Goal: Task Accomplishment & Management: Use online tool/utility

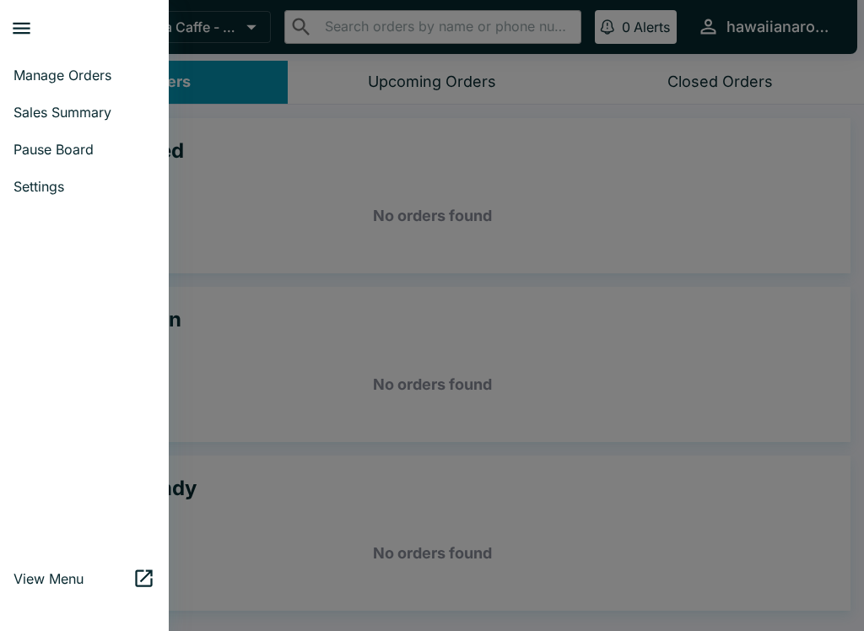
click at [120, 117] on span "Sales Summary" at bounding box center [84, 112] width 142 height 17
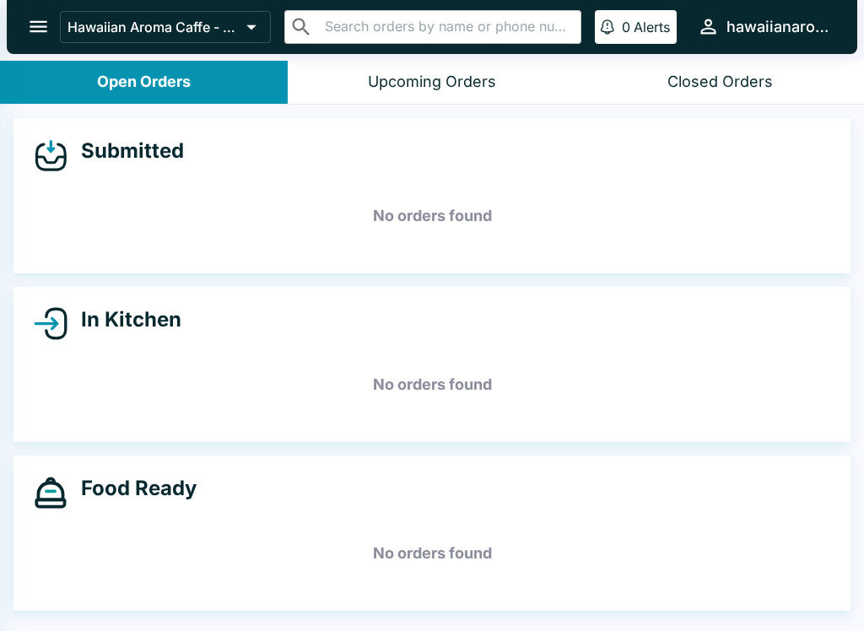
select select "03:00"
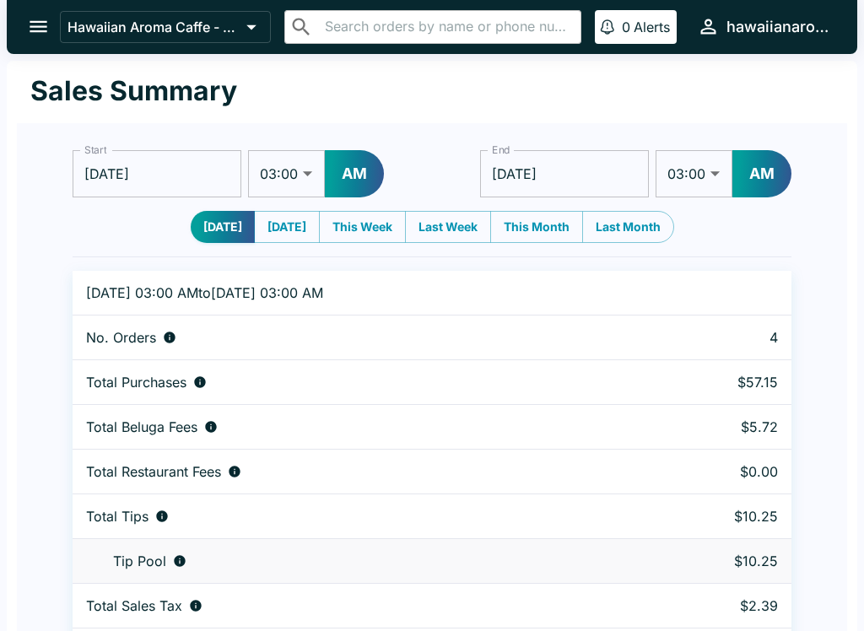
click at [586, 176] on input "[DATE]" at bounding box center [564, 173] width 169 height 47
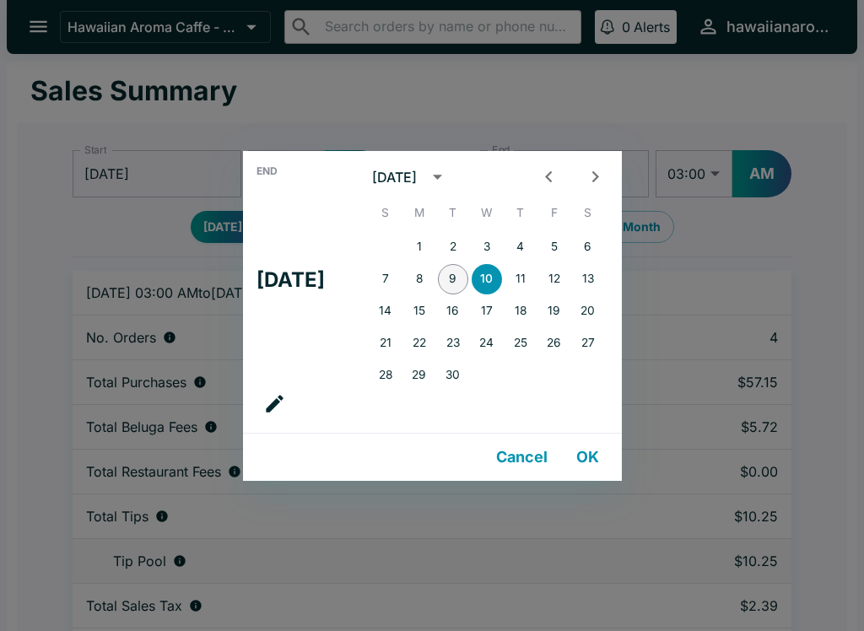
click at [466, 273] on button "9" at bounding box center [453, 279] width 30 height 30
type input "[DATE]"
click at [585, 72] on div "End Tue, Sep [DATE] S M T W T F S 1 2 3 4 5 6 7 8 9 10 11 12 13 14 15 16 17 18 …" at bounding box center [432, 315] width 864 height 631
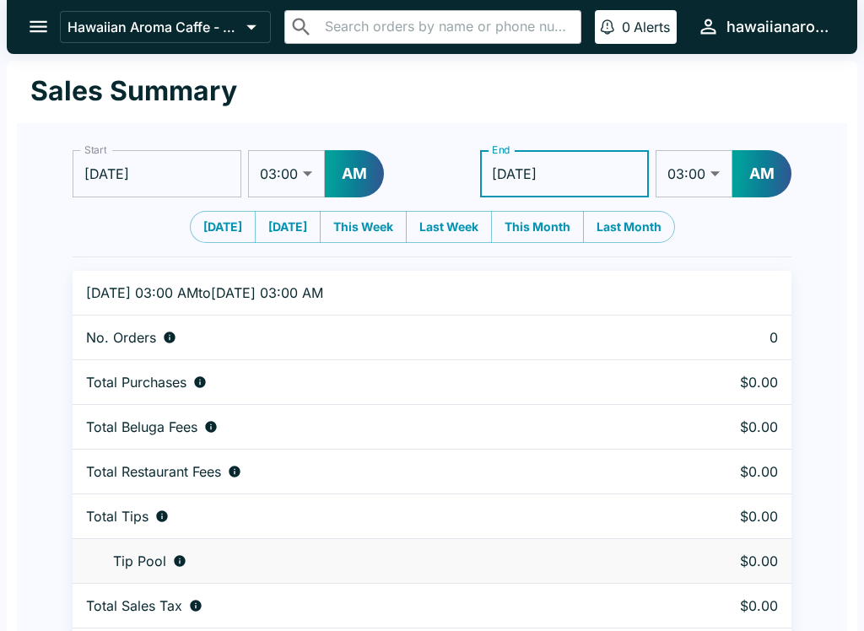
click at [278, 180] on select "01:00 01:30 02:00 02:30 03:00 03:30 04:00 04:30 05:00 05:30 06:00 06:30 07:00 0…" at bounding box center [286, 173] width 77 height 47
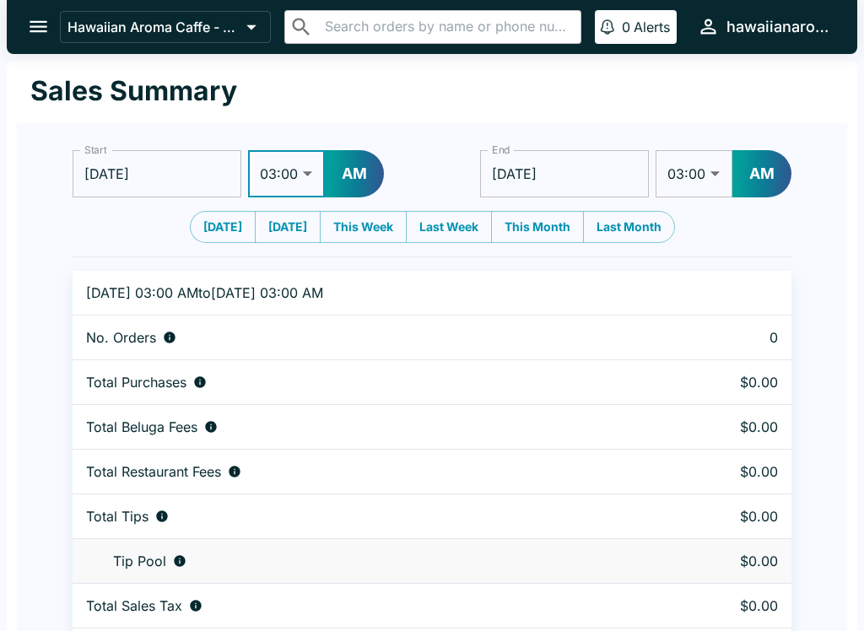
select select "01:00"
click at [365, 178] on button "AM" at bounding box center [354, 173] width 59 height 47
click at [759, 169] on button "AM" at bounding box center [761, 173] width 59 height 47
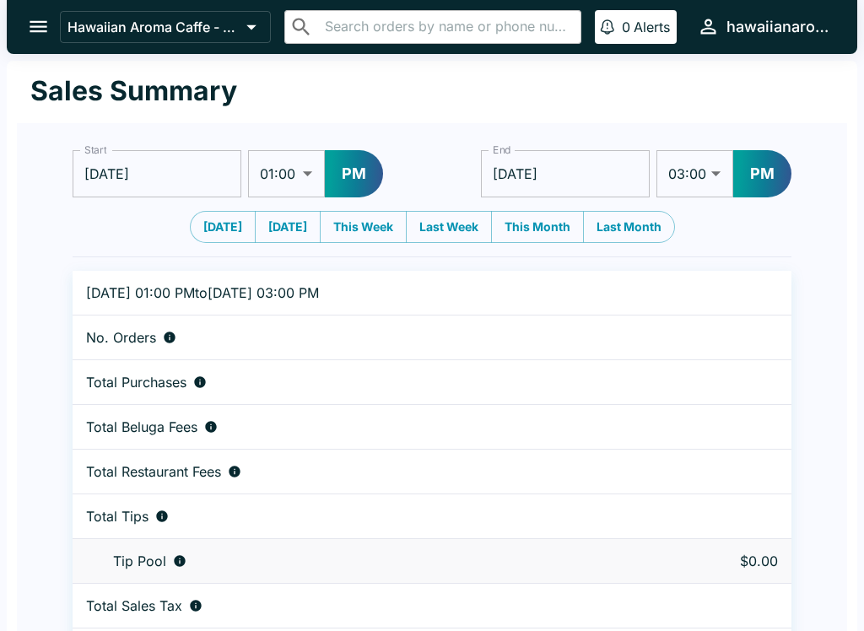
click at [695, 171] on select "01:00 01:30 02:00 02:30 03:00 03:30 04:00 04:30 05:00 05:30 06:00 06:30 07:00 0…" at bounding box center [694, 173] width 77 height 47
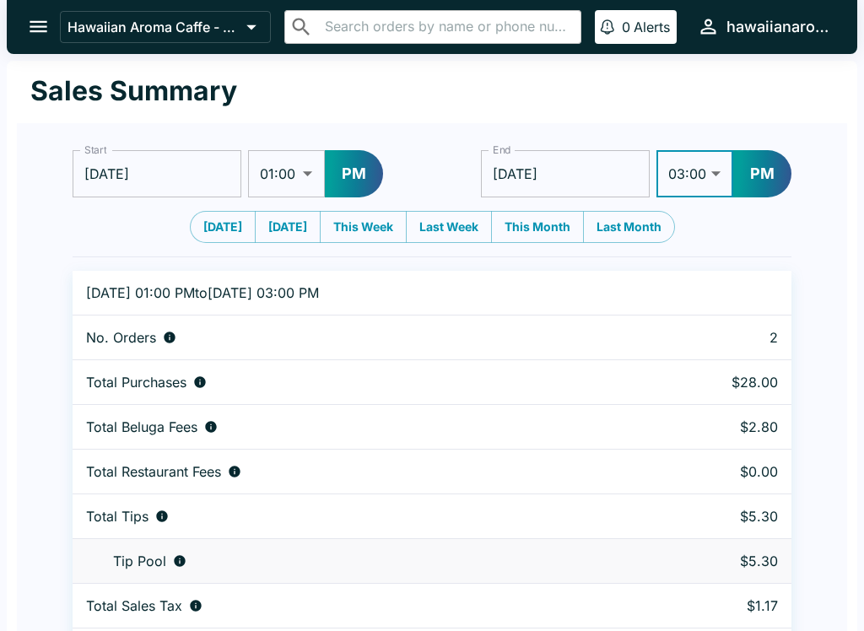
select select "08:00"
click at [300, 173] on select "01:00 01:30 02:00 02:30 03:00 03:30 04:00 04:30 05:00 05:30 06:00 06:30 07:00 0…" at bounding box center [286, 173] width 77 height 47
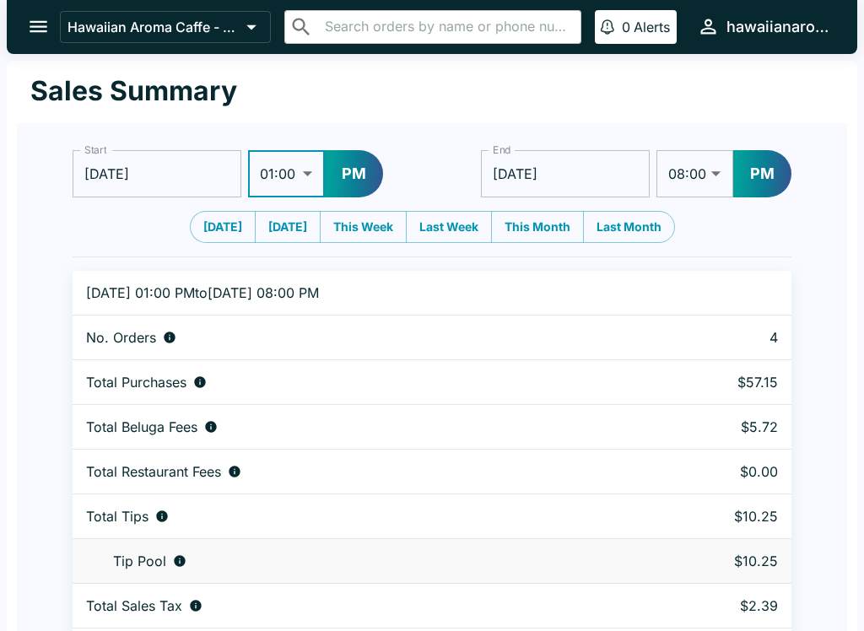
click at [278, 182] on select "01:00 01:30 02:00 02:30 03:00 03:30 04:00 04:30 05:00 05:30 06:00 06:30 07:00 0…" at bounding box center [286, 173] width 77 height 47
select select "12:00"
click at [180, 167] on input "[DATE]" at bounding box center [157, 173] width 169 height 47
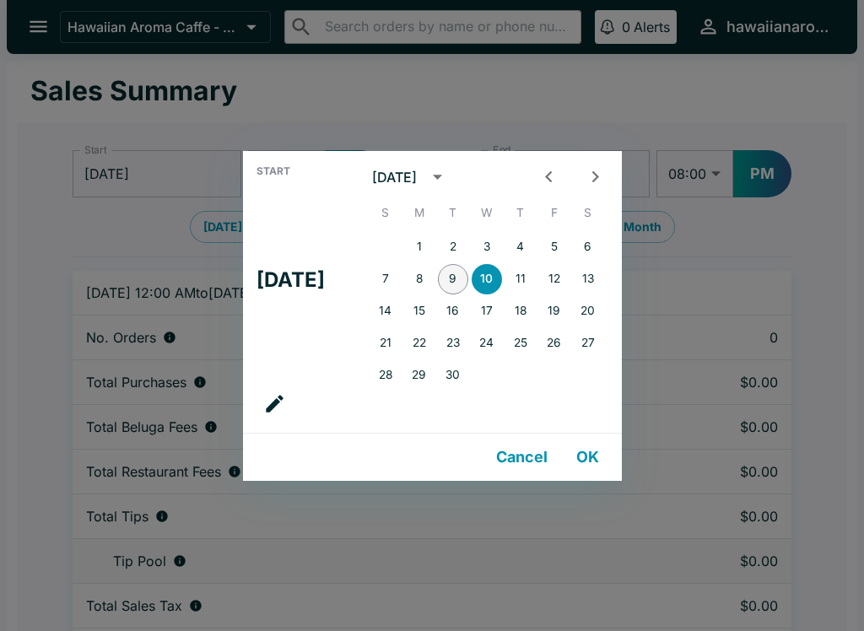
click at [466, 281] on button "9" at bounding box center [453, 279] width 30 height 30
type input "[DATE]"
click at [466, 280] on button "9" at bounding box center [453, 279] width 30 height 30
click at [725, 76] on div "Start Tue, Sep [DATE] S M T W T F S 1 2 3 4 5 6 7 8 9 10 11 12 13 14 15 16 17 1…" at bounding box center [432, 315] width 864 height 631
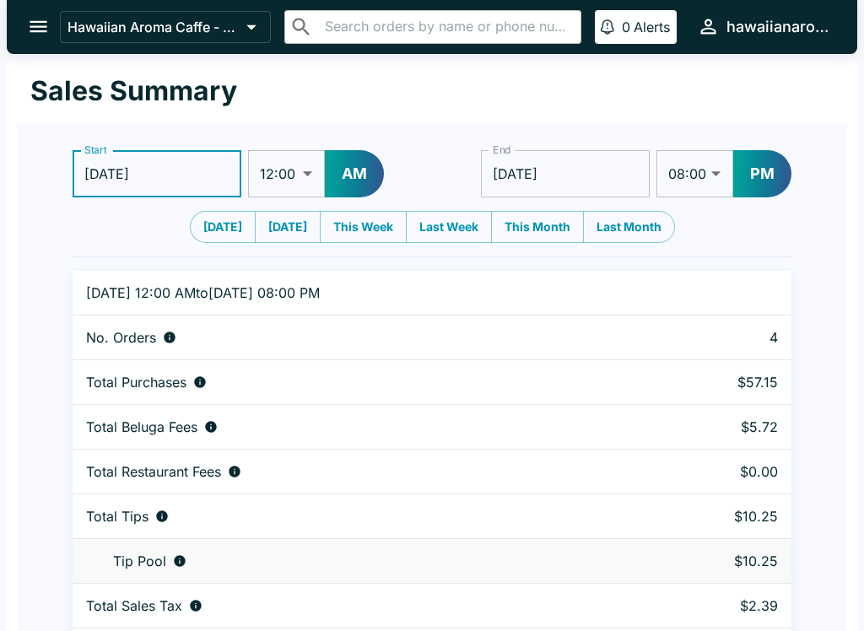
click at [365, 171] on button "AM" at bounding box center [354, 173] width 59 height 47
